Goal: Transaction & Acquisition: Purchase product/service

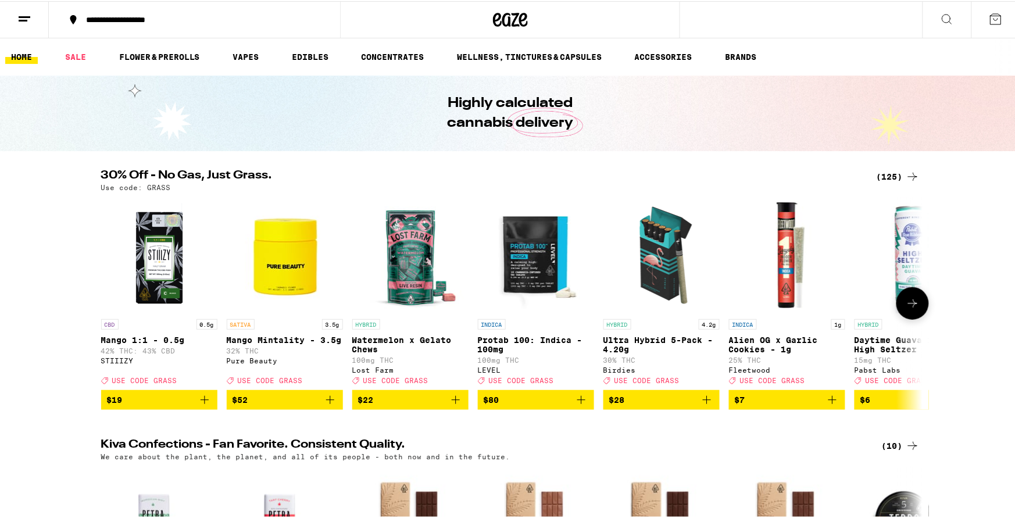
click at [907, 309] on icon at bounding box center [913, 302] width 14 height 14
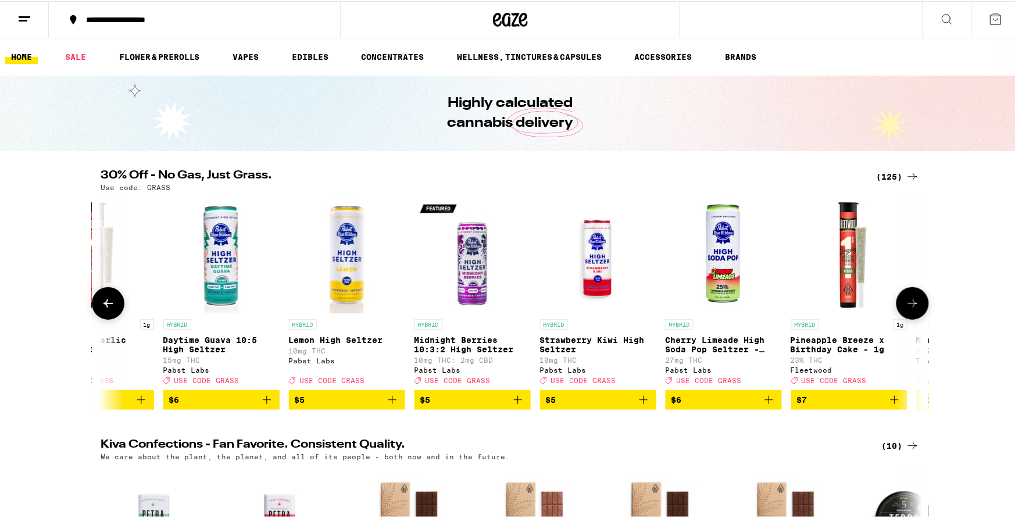
click at [907, 309] on icon at bounding box center [913, 302] width 14 height 14
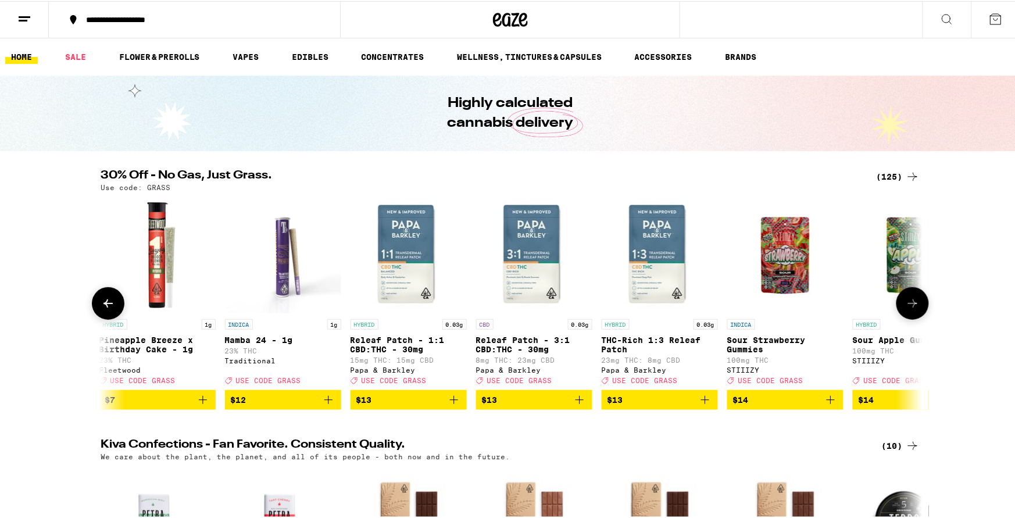
click at [907, 309] on icon at bounding box center [913, 302] width 14 height 14
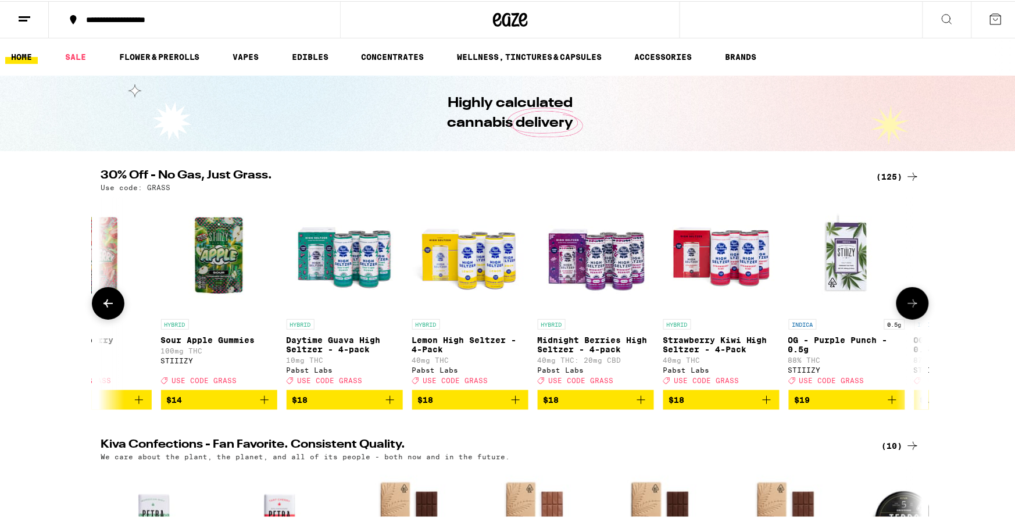
click at [907, 309] on icon at bounding box center [913, 302] width 14 height 14
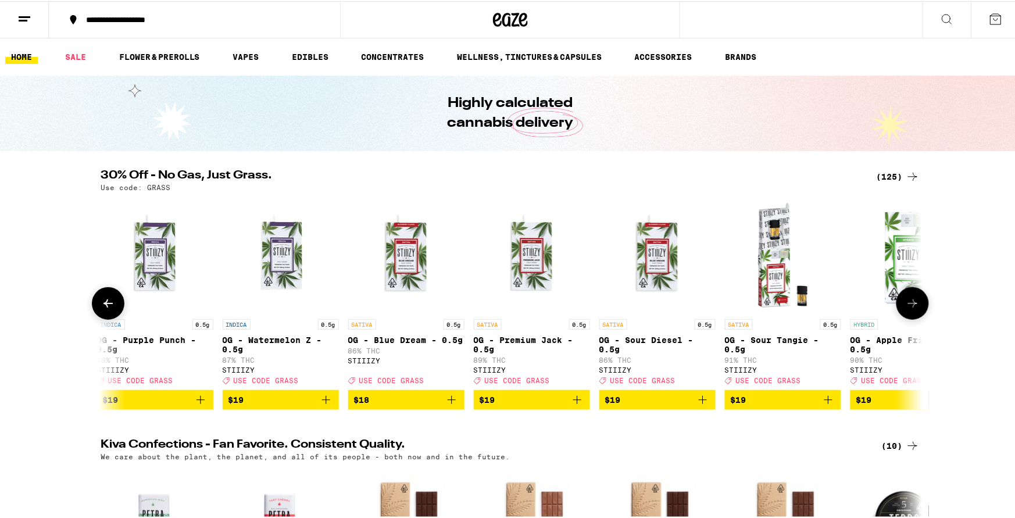
click at [907, 309] on icon at bounding box center [913, 302] width 14 height 14
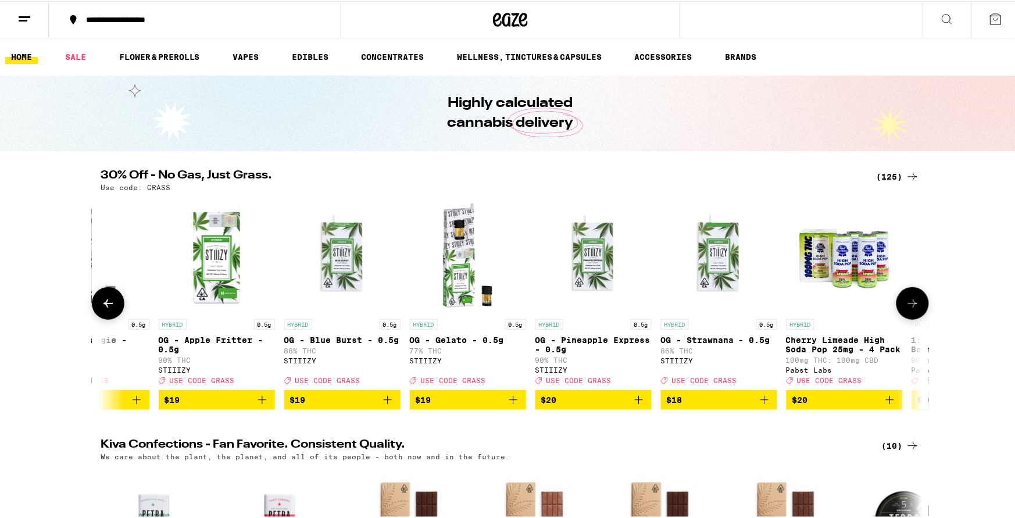
click at [907, 309] on icon at bounding box center [913, 302] width 14 height 14
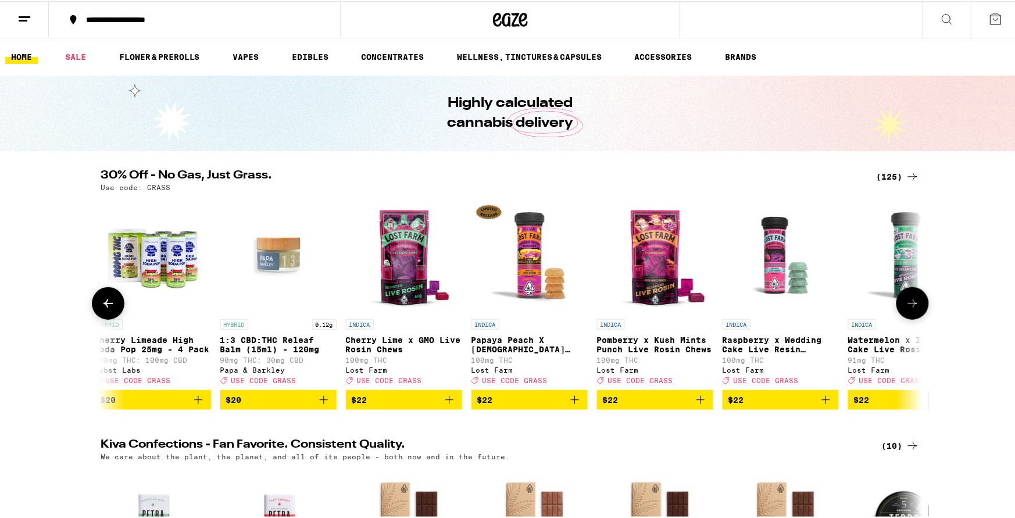
click at [907, 309] on icon at bounding box center [913, 302] width 14 height 14
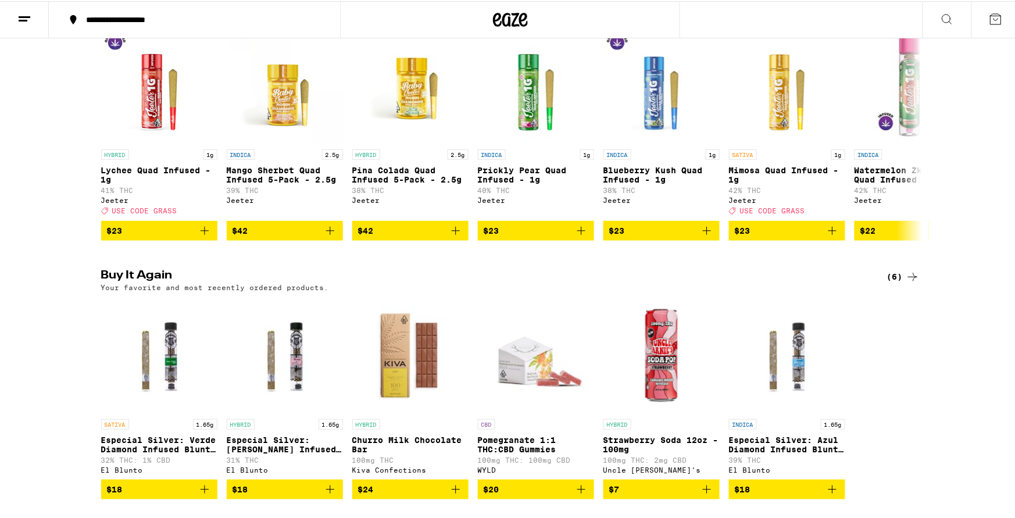
scroll to position [775, 0]
